Goal: Information Seeking & Learning: Learn about a topic

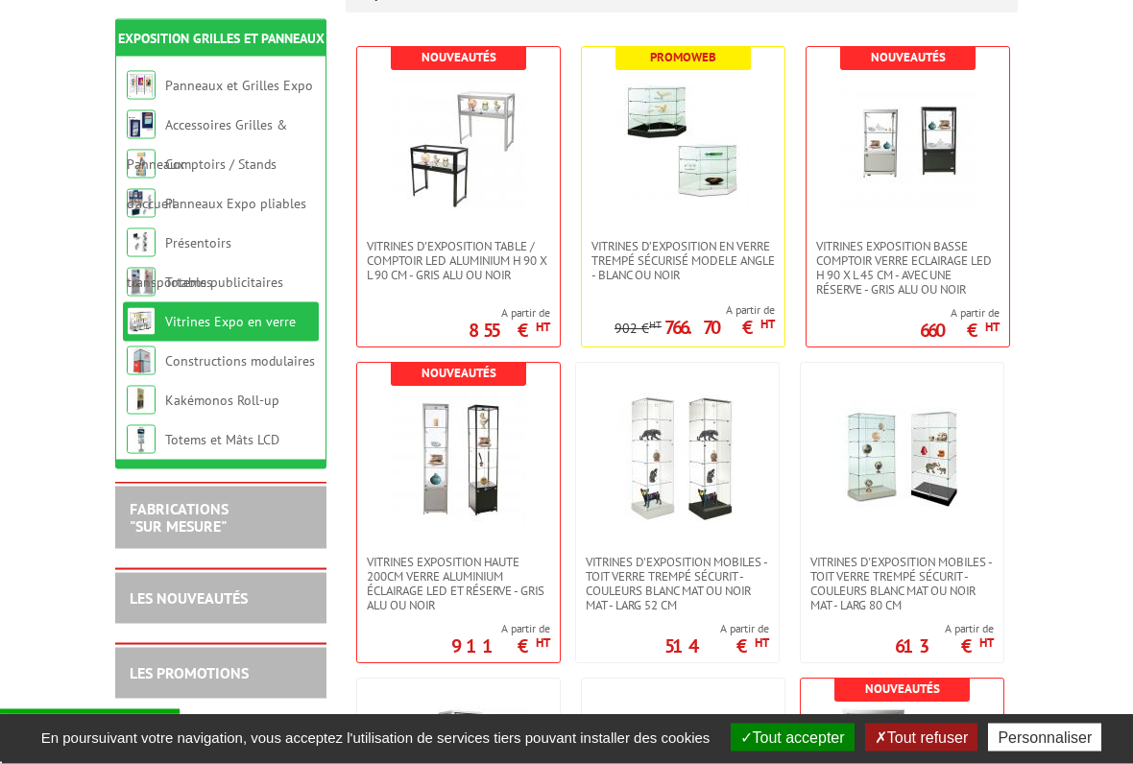
scroll to position [380, 0]
click at [695, 579] on span "Vitrines d'exposition mobiles - toit verre trempé sécurit - couleurs blanc mat …" at bounding box center [677, 584] width 183 height 58
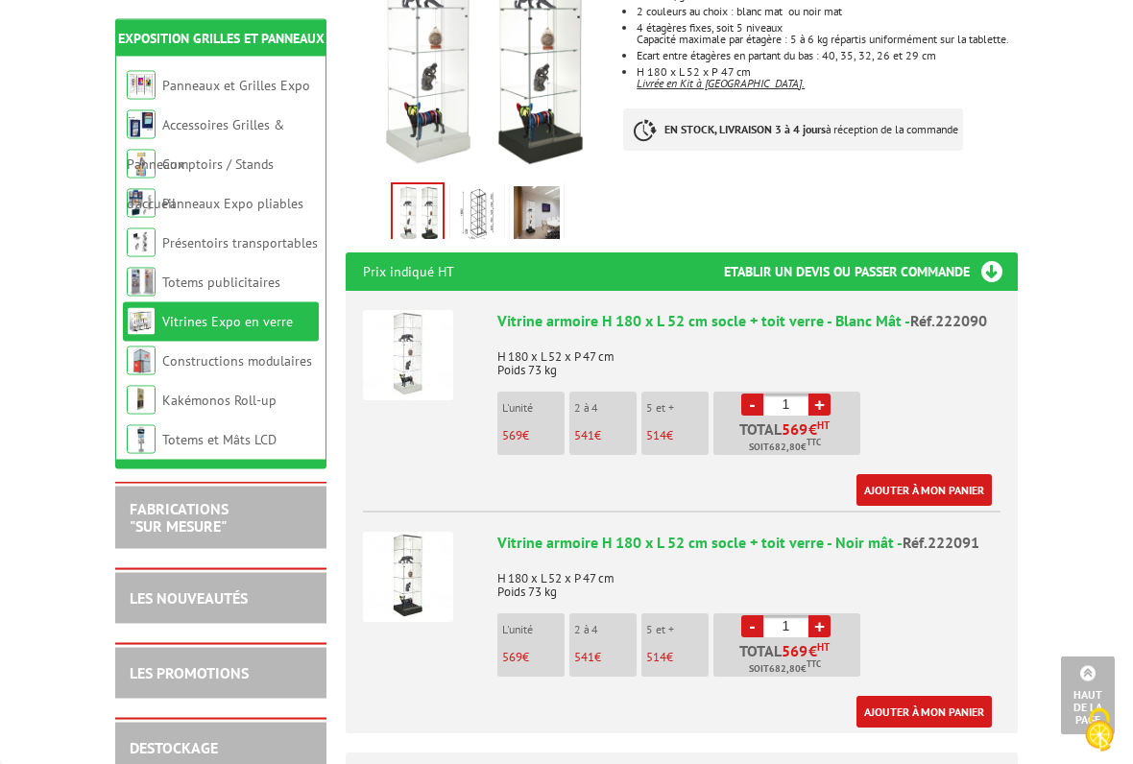
scroll to position [483, 0]
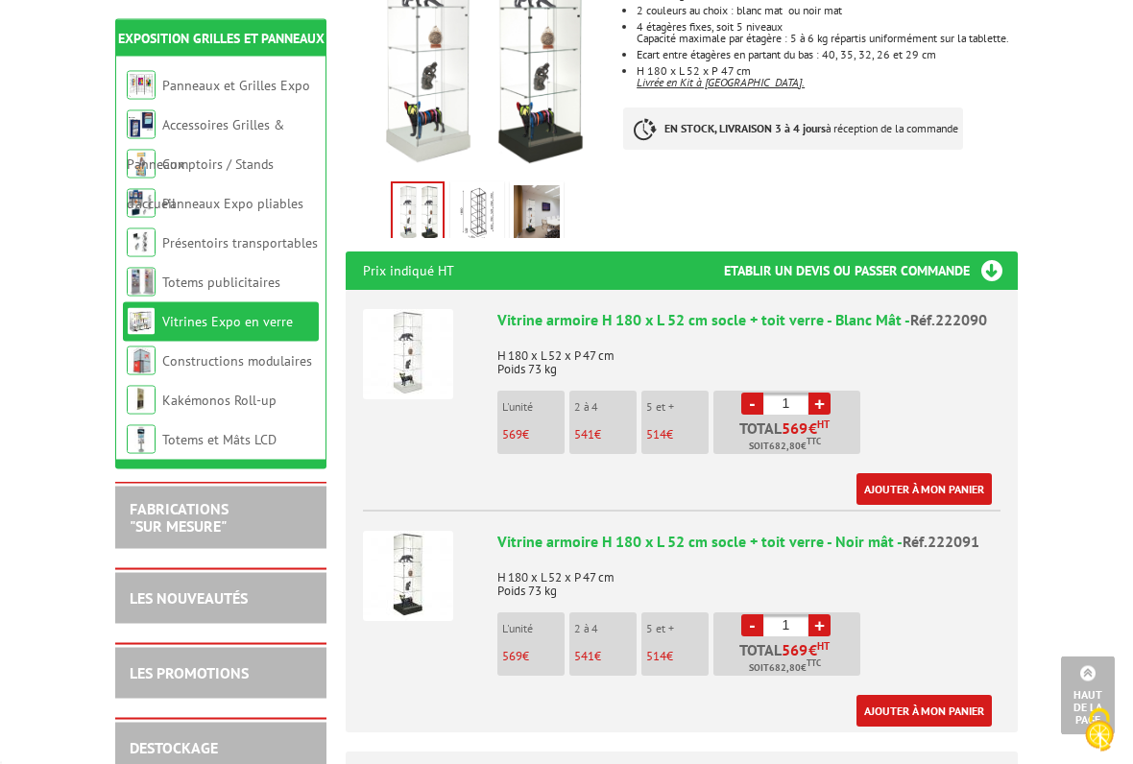
click at [421, 310] on img at bounding box center [408, 355] width 90 height 90
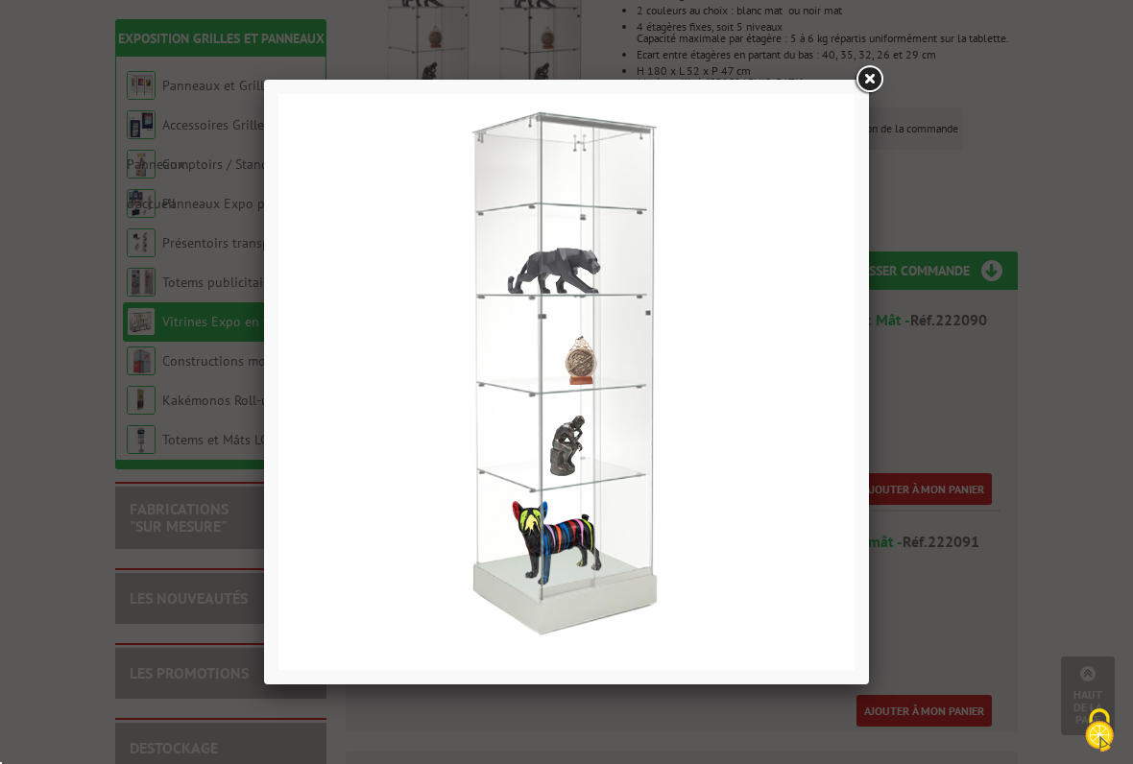
click at [881, 68] on link at bounding box center [869, 79] width 35 height 35
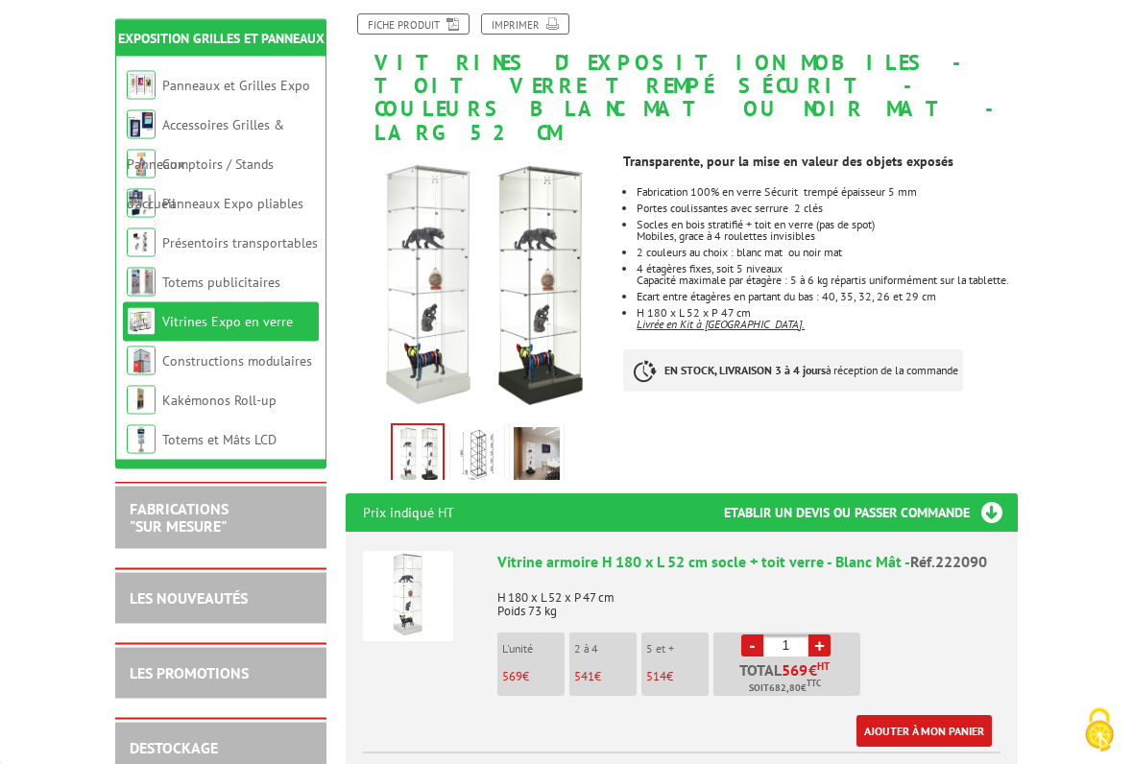
scroll to position [237, 0]
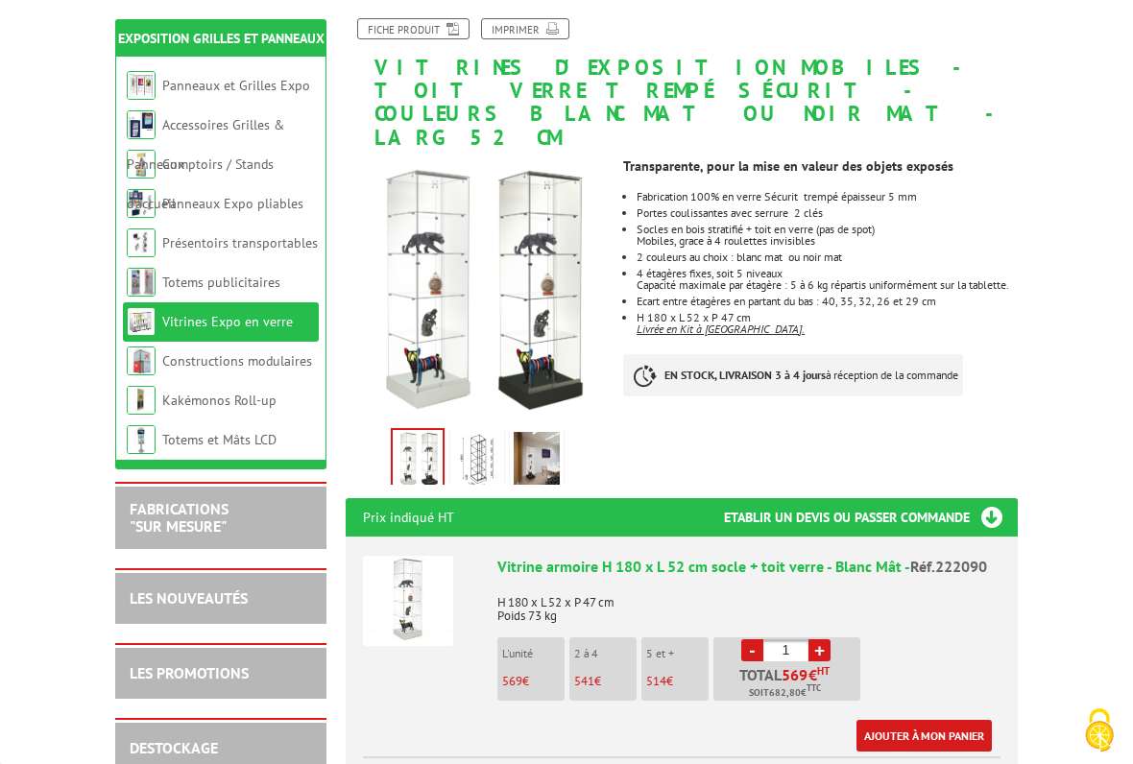
click at [240, 507] on h2 "FABRICATIONS "Sur Mesure"" at bounding box center [221, 518] width 182 height 34
click at [217, 513] on link "FABRICATIONS "Sur Mesure"" at bounding box center [179, 517] width 99 height 36
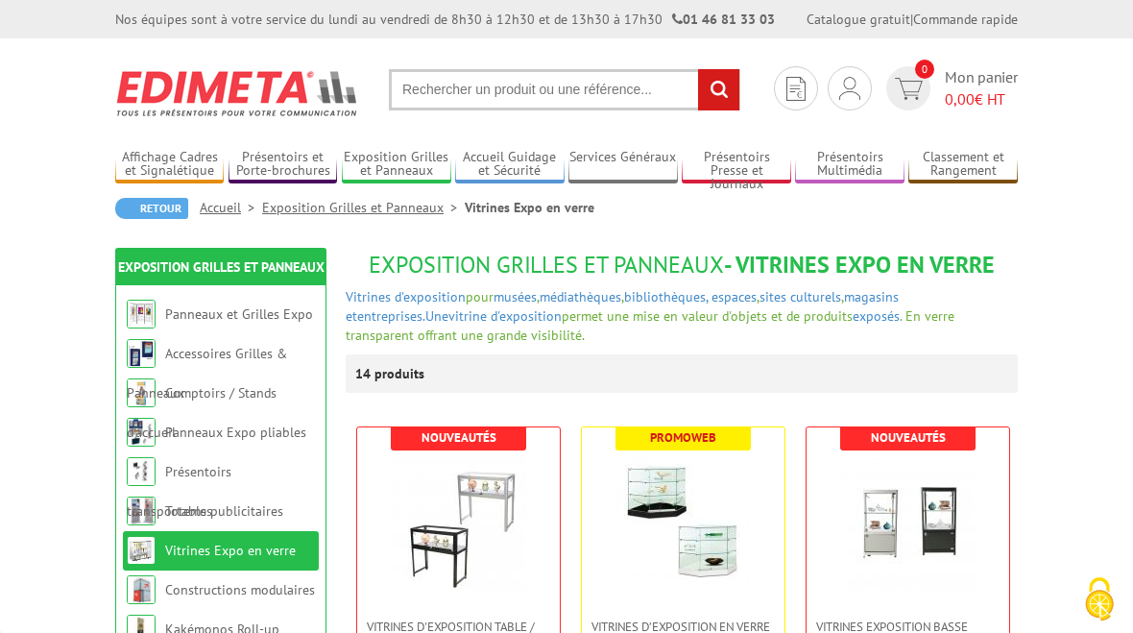
scroll to position [434, 0]
